Goal: Task Accomplishment & Management: Complete application form

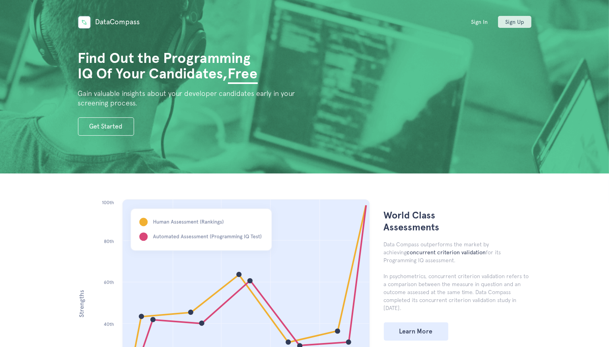
click at [513, 23] on link "Sign Up" at bounding box center [514, 22] width 33 height 12
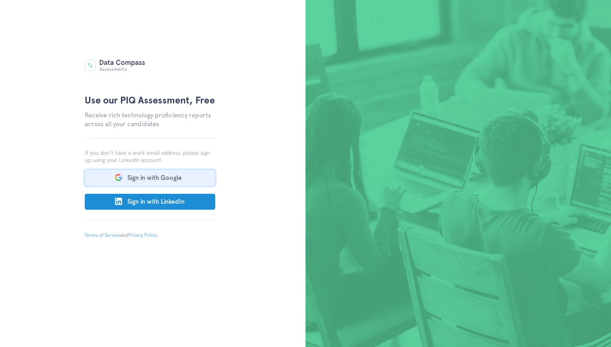
click at [186, 179] on button "Sign in with Google" at bounding box center [150, 178] width 131 height 16
